Goal: Task Accomplishment & Management: Use online tool/utility

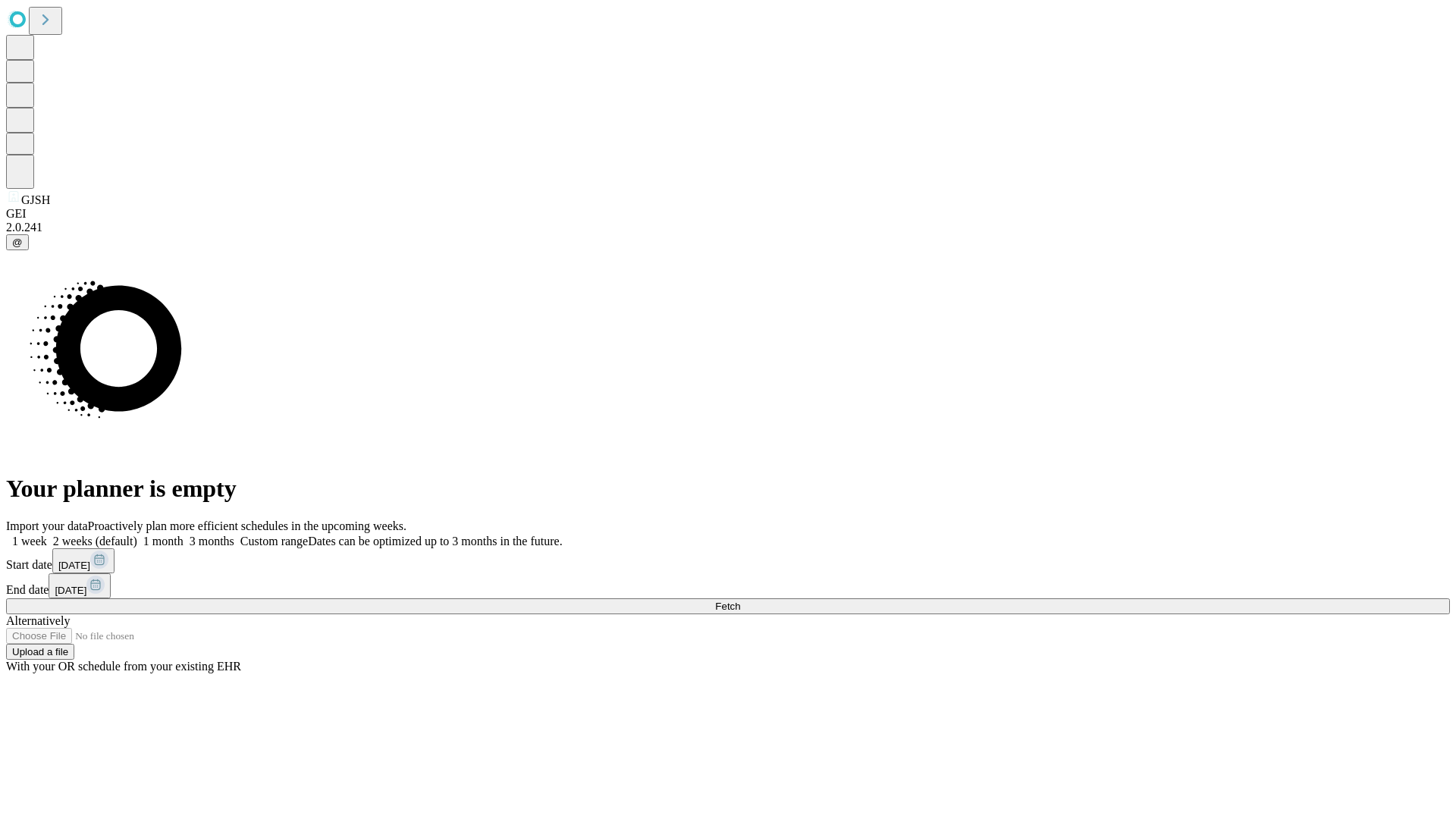
click at [741, 601] on span "Fetch" at bounding box center [728, 607] width 25 height 11
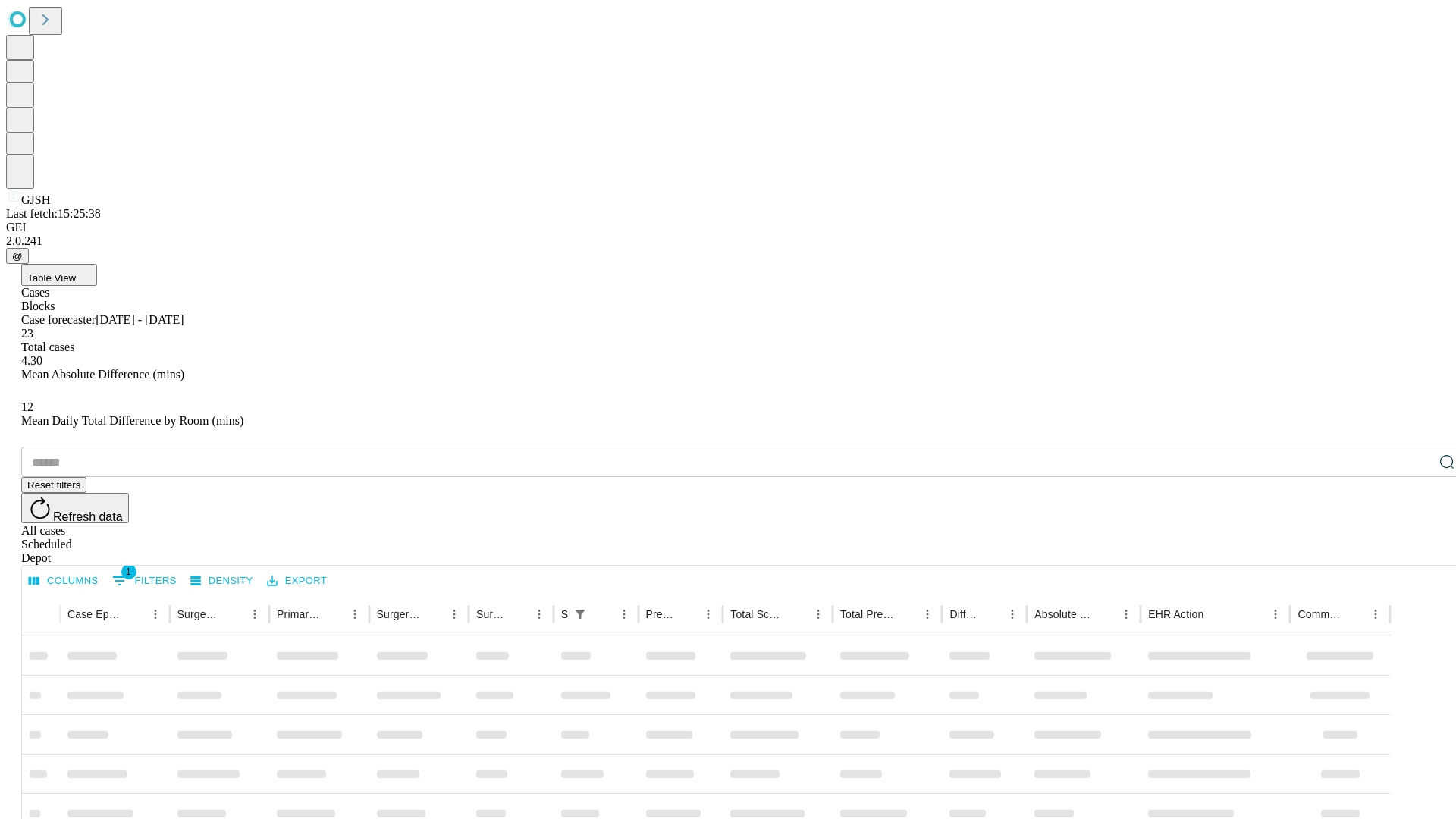
click at [1417, 551] on div "Depot" at bounding box center [743, 558] width 1444 height 14
